Goal: Information Seeking & Learning: Learn about a topic

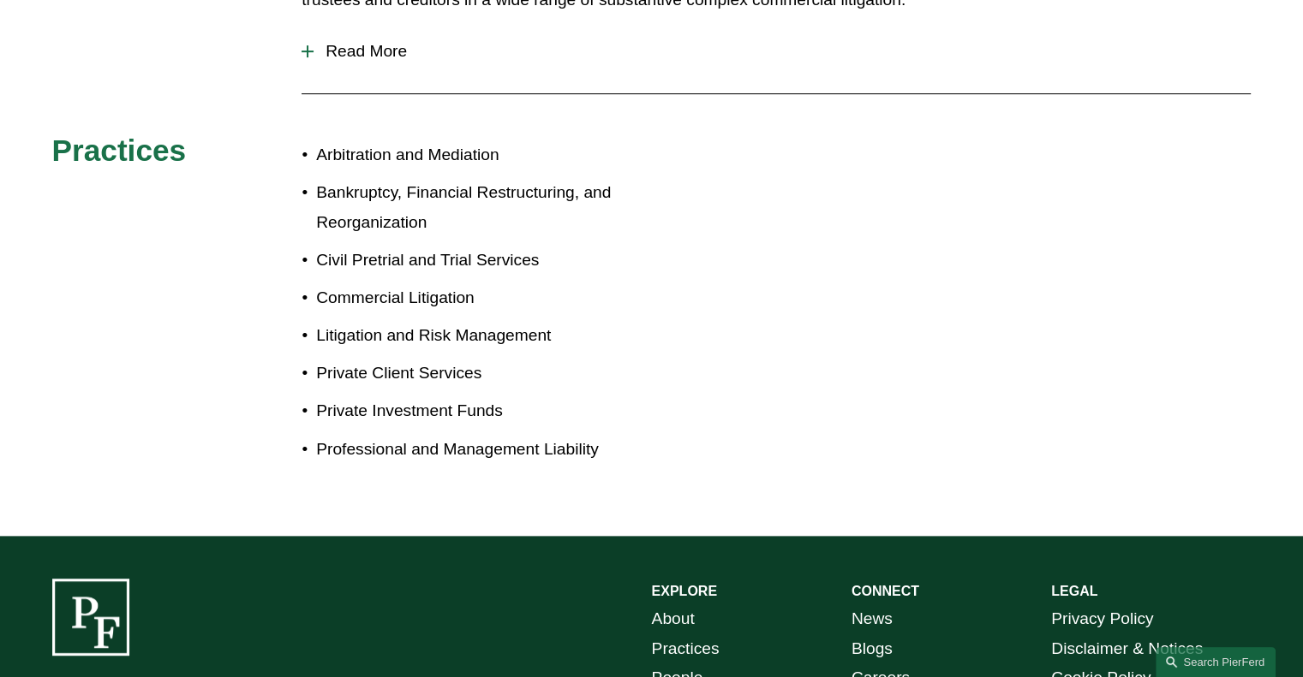
scroll to position [514, 0]
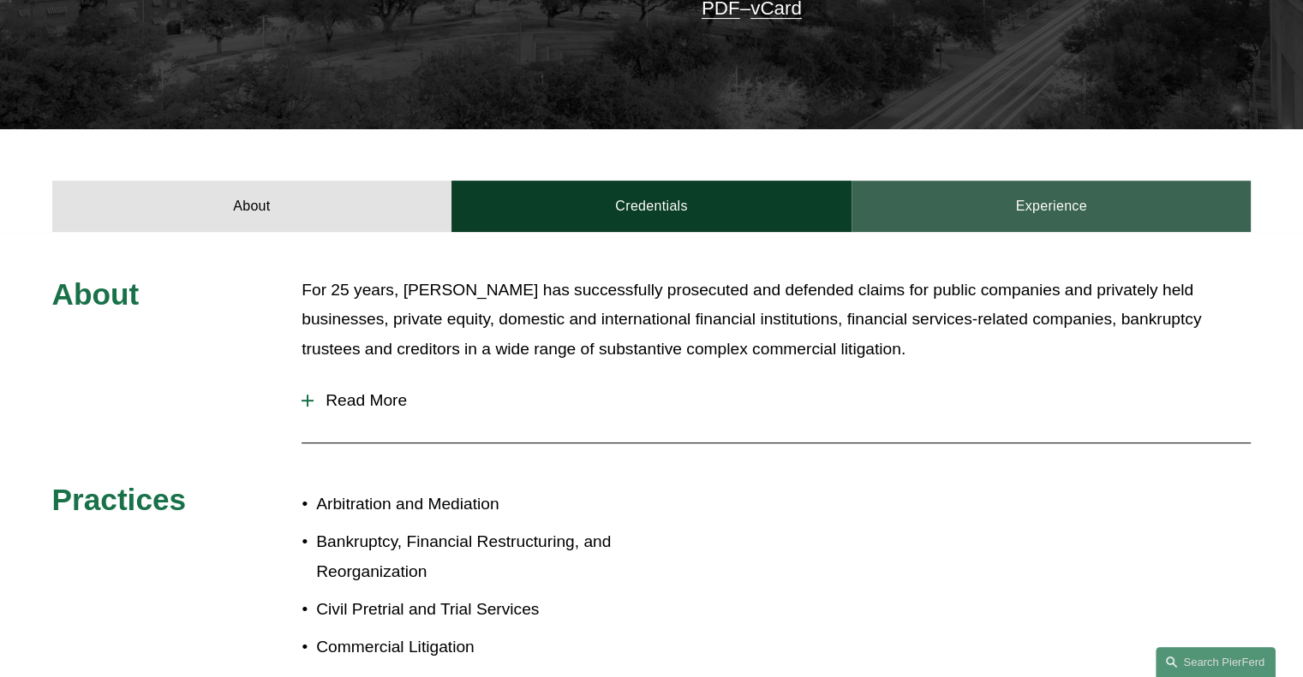
click at [1097, 181] on link "Experience" at bounding box center [1051, 206] width 400 height 51
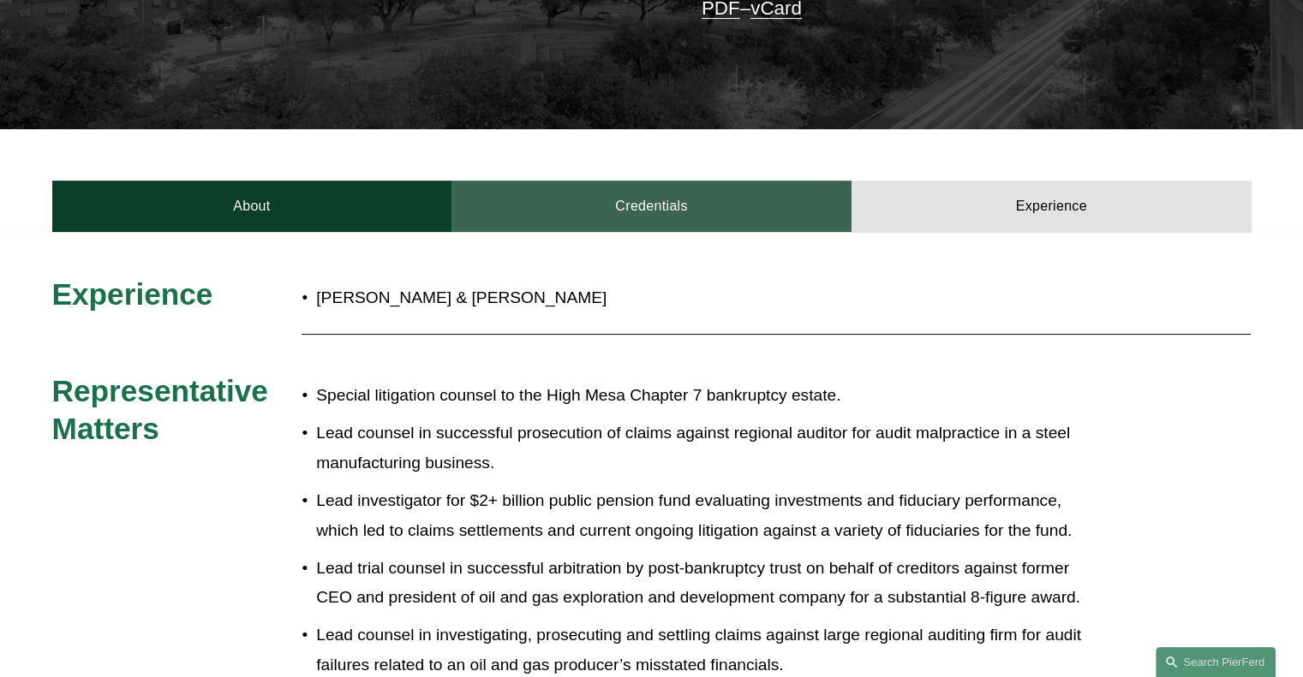
click at [647, 187] on link "Credentials" at bounding box center [651, 206] width 400 height 51
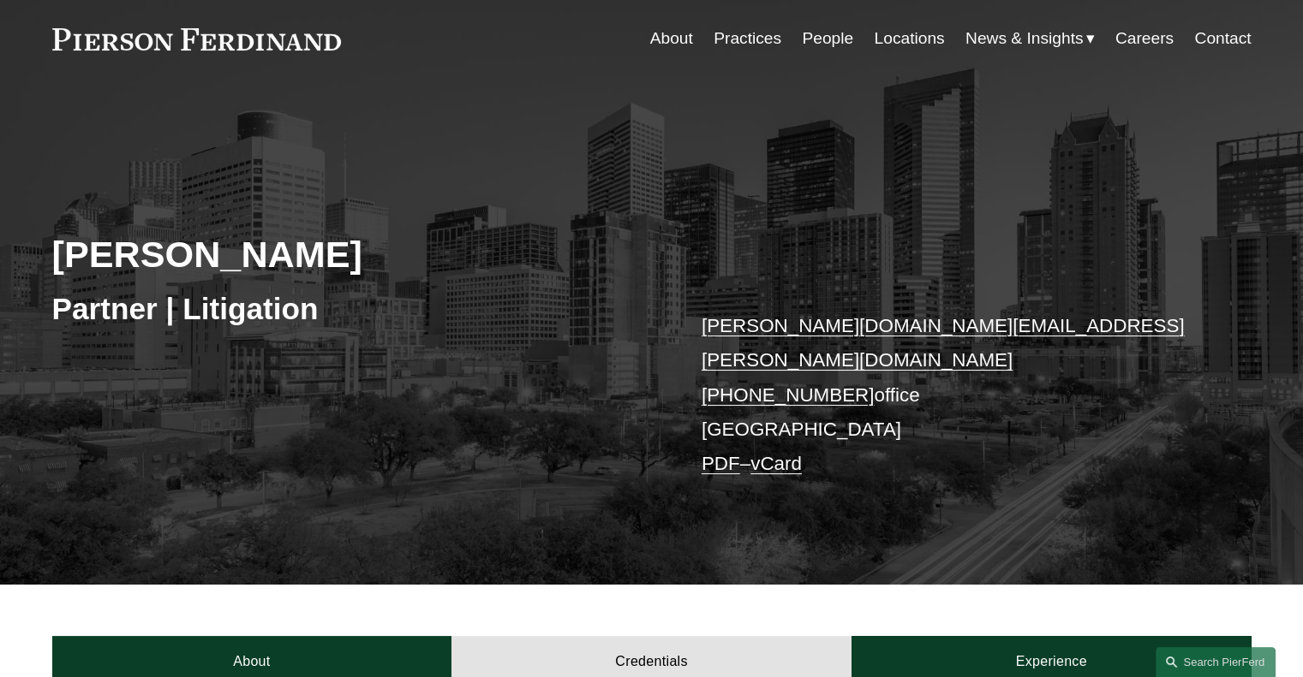
scroll to position [0, 0]
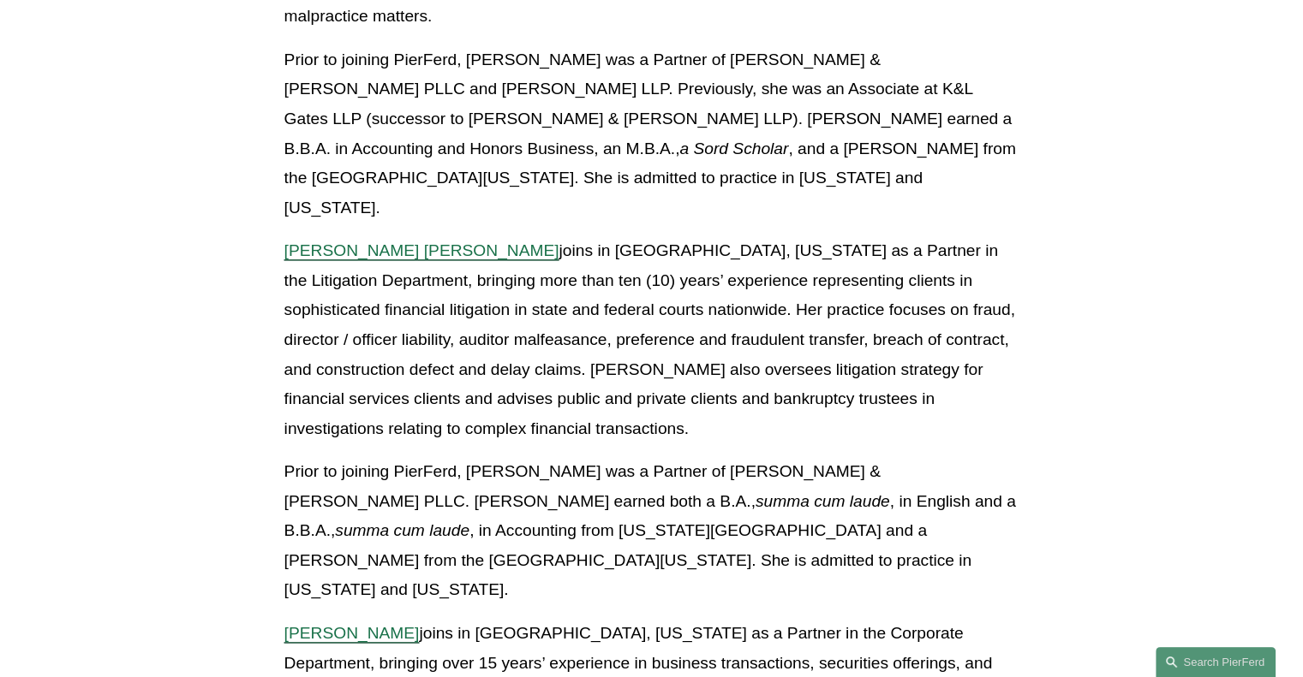
scroll to position [2227, 0]
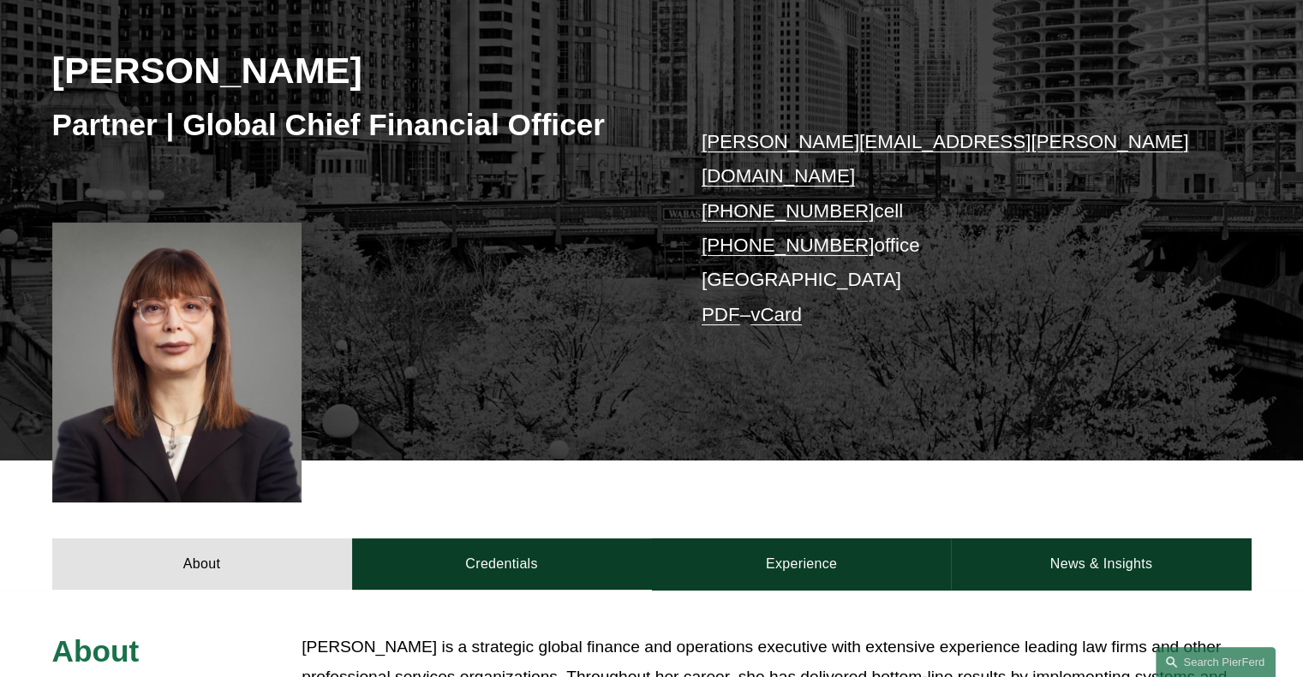
scroll to position [343, 0]
